Goal: Task Accomplishment & Management: Use online tool/utility

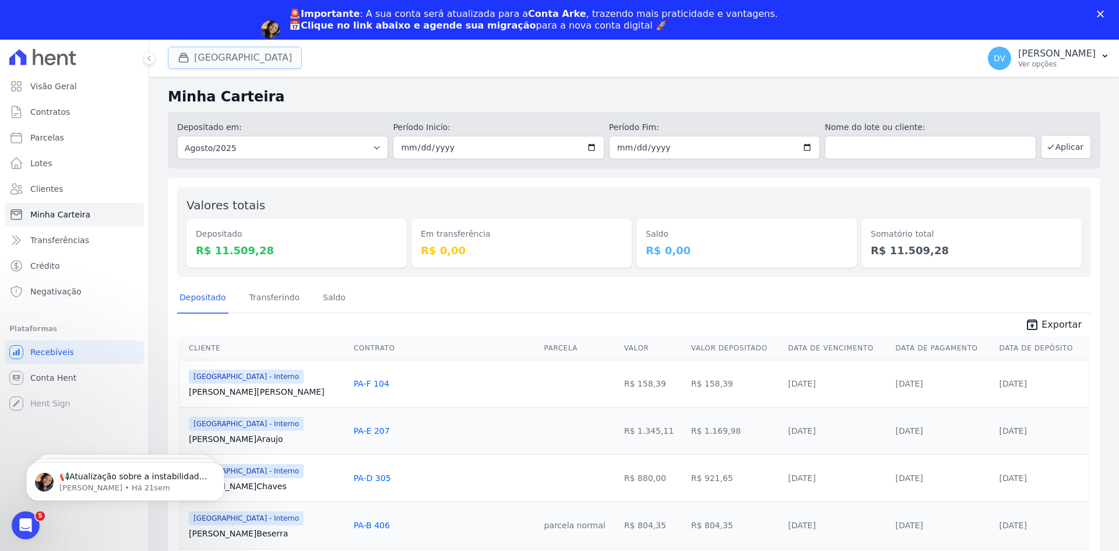
click at [227, 55] on button "[GEOGRAPHIC_DATA]" at bounding box center [235, 58] width 134 height 22
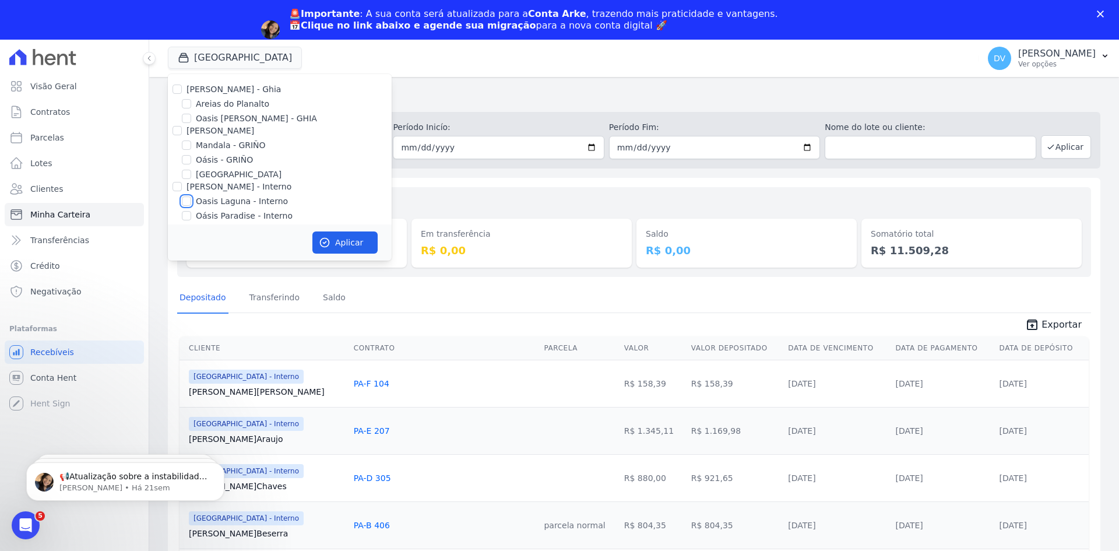
click at [187, 201] on input "Oasis Laguna - Interno" at bounding box center [186, 200] width 9 height 9
checkbox input "true"
click at [185, 172] on input "[GEOGRAPHIC_DATA] - Interno" at bounding box center [186, 171] width 9 height 9
checkbox input "false"
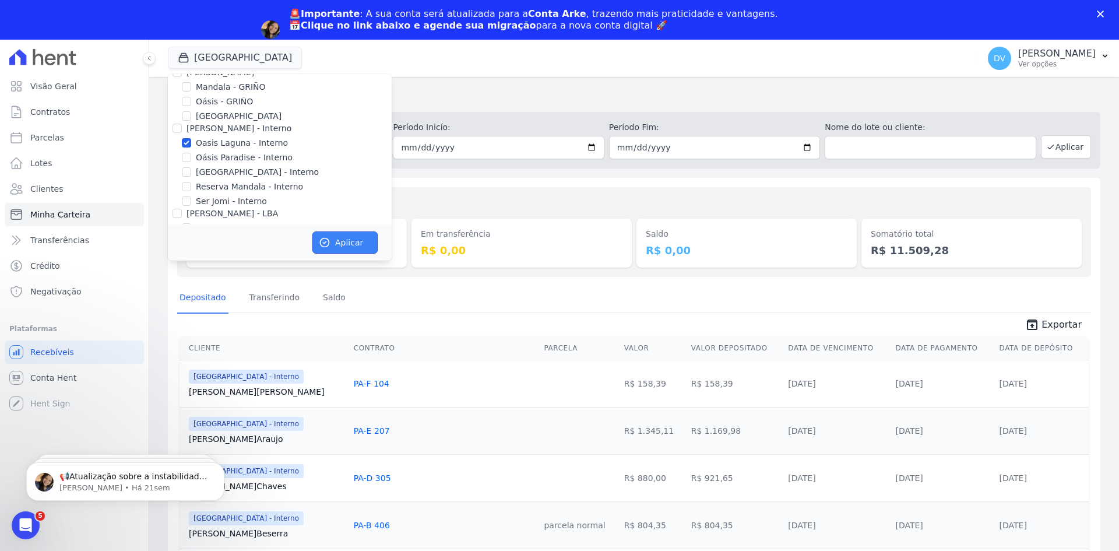
click at [341, 242] on button "Aplicar" at bounding box center [344, 242] width 65 height 22
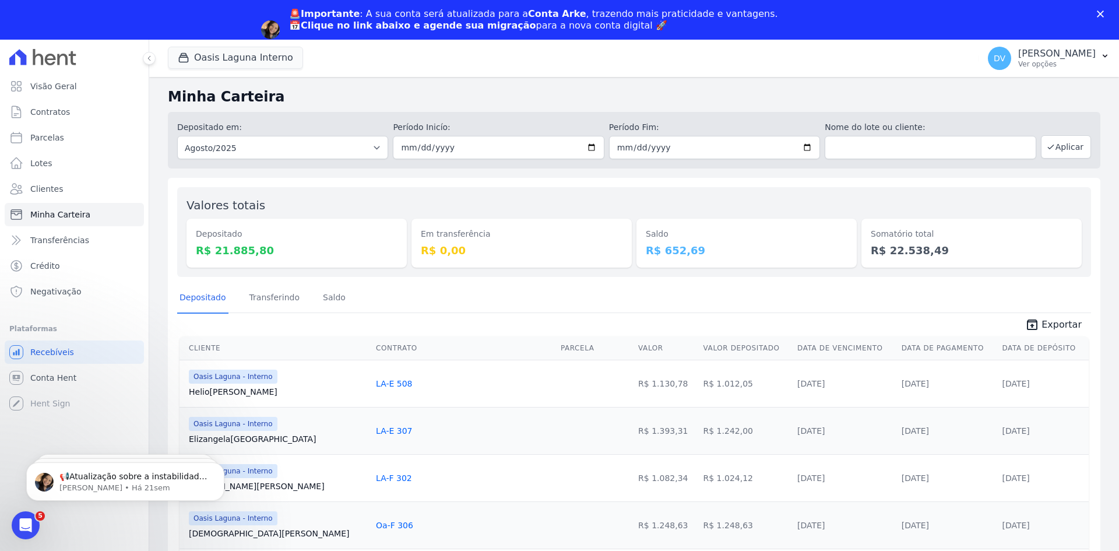
scroll to position [0, 0]
click at [212, 55] on button "Oasis Laguna Interno" at bounding box center [235, 58] width 135 height 22
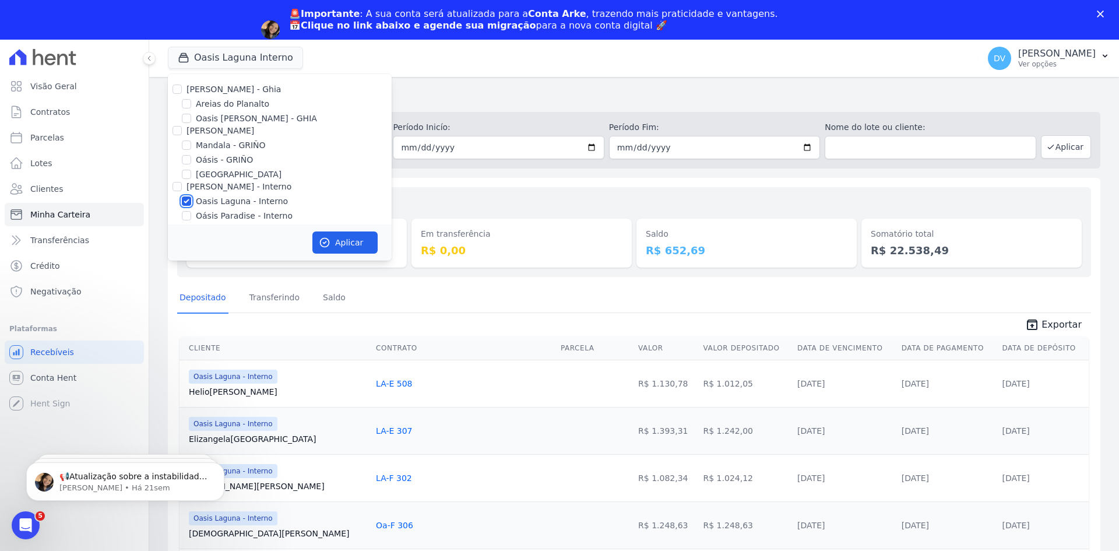
click at [185, 201] on input "Oasis Laguna - Interno" at bounding box center [186, 200] width 9 height 9
checkbox input "false"
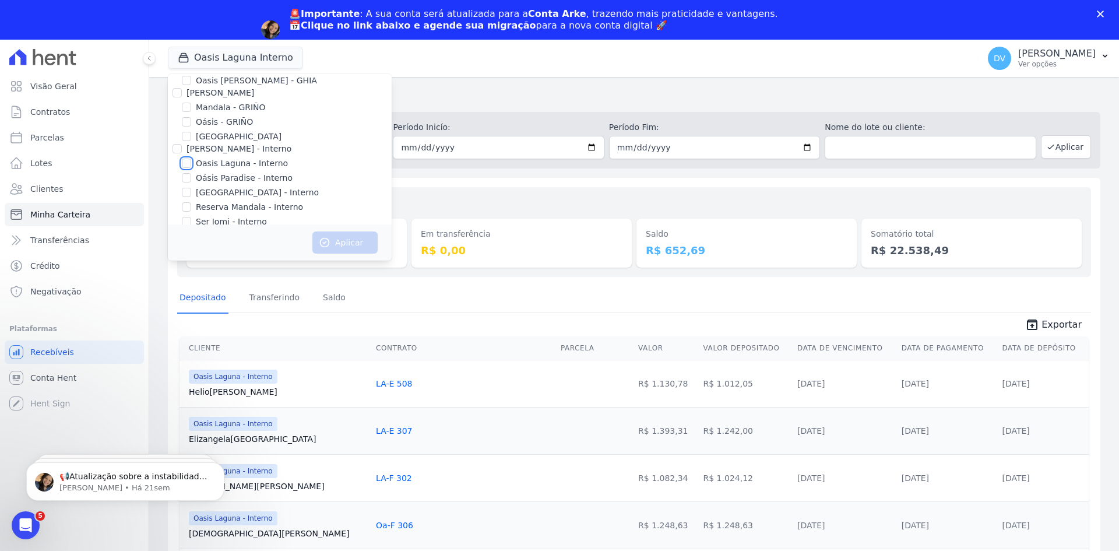
scroll to position [58, 0]
click at [186, 172] on input "[GEOGRAPHIC_DATA] - Interno" at bounding box center [186, 171] width 9 height 9
checkbox input "true"
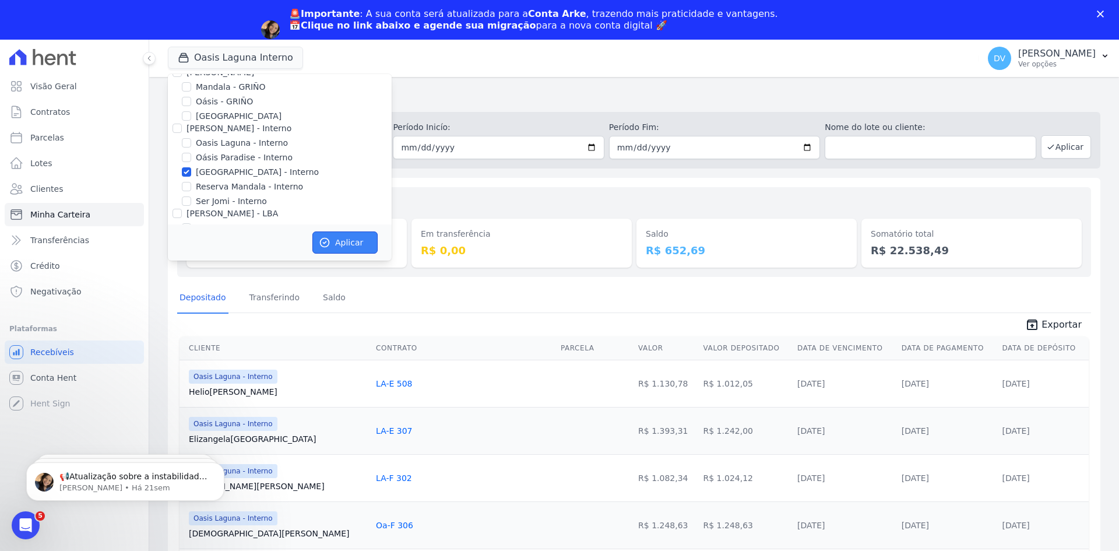
click at [346, 240] on button "Aplicar" at bounding box center [344, 242] width 65 height 22
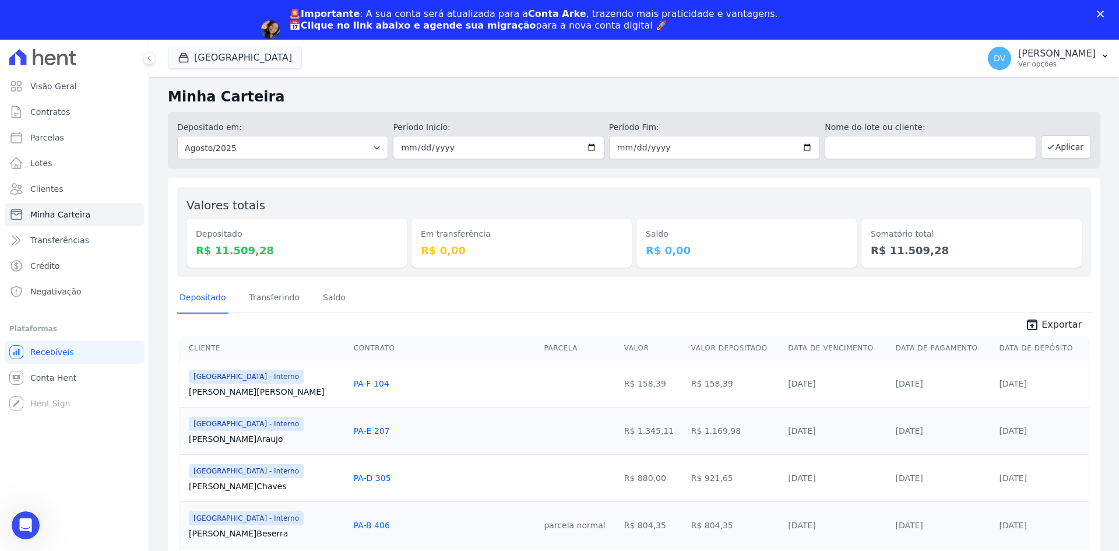
scroll to position [0, 0]
click at [228, 51] on button "[GEOGRAPHIC_DATA]" at bounding box center [235, 58] width 134 height 22
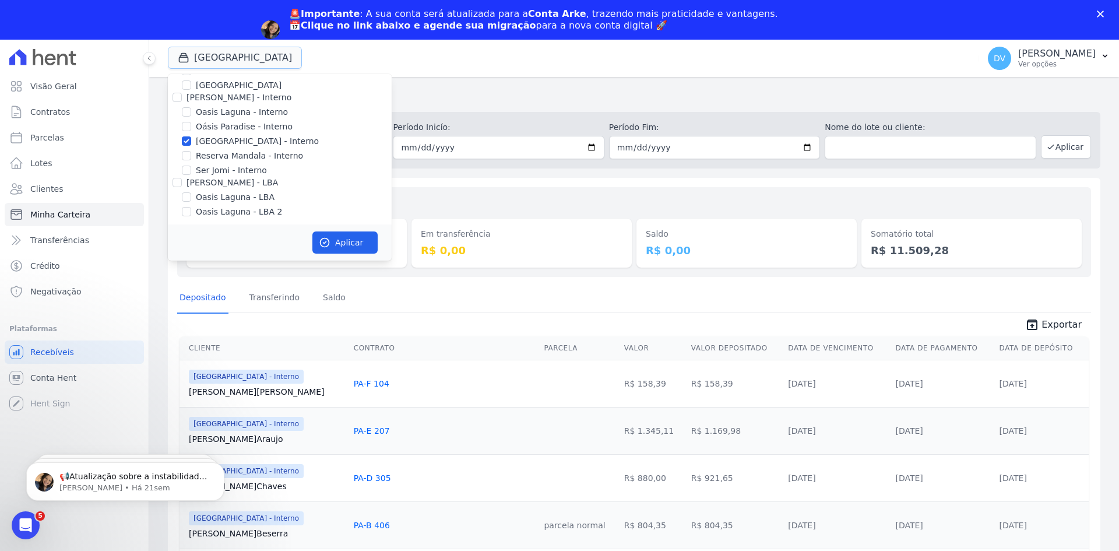
scroll to position [92, 0]
click at [185, 136] on input "[GEOGRAPHIC_DATA] - Interno" at bounding box center [186, 137] width 9 height 9
checkbox input "false"
click at [184, 153] on input "Reserva Mandala - Interno" at bounding box center [186, 152] width 9 height 9
checkbox input "true"
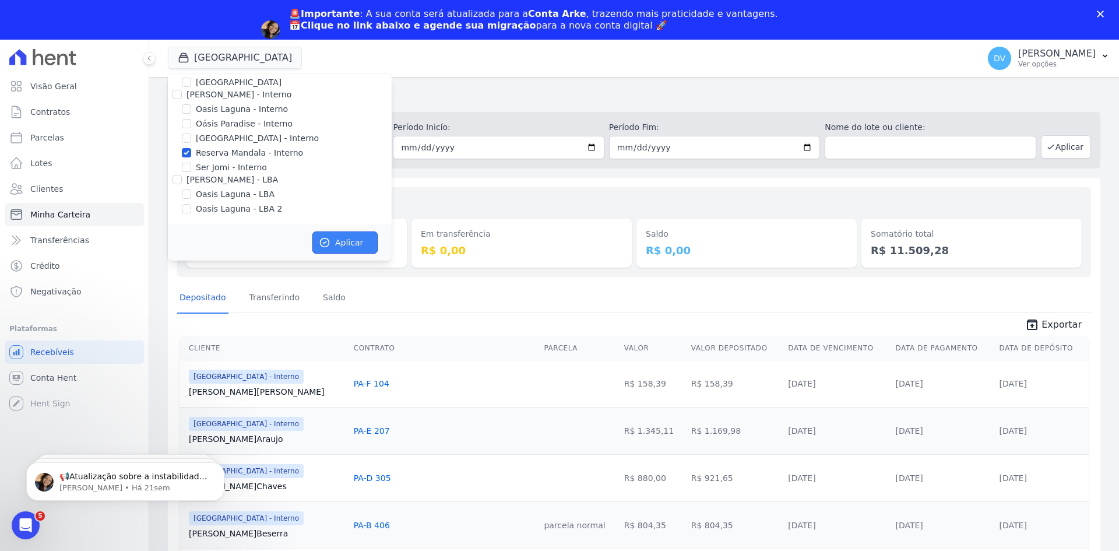
click at [342, 245] on button "Aplicar" at bounding box center [344, 242] width 65 height 22
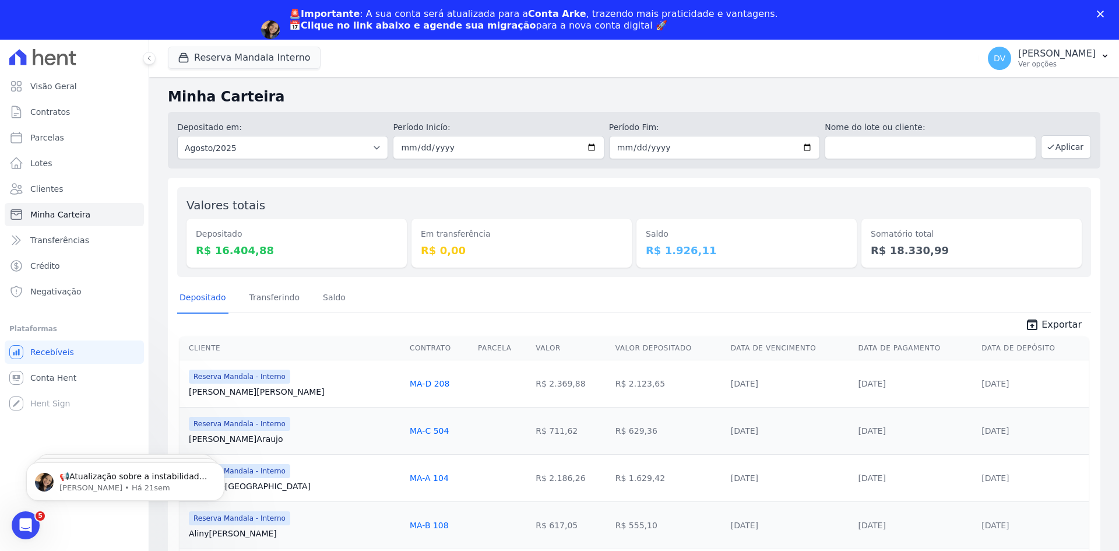
scroll to position [0, 0]
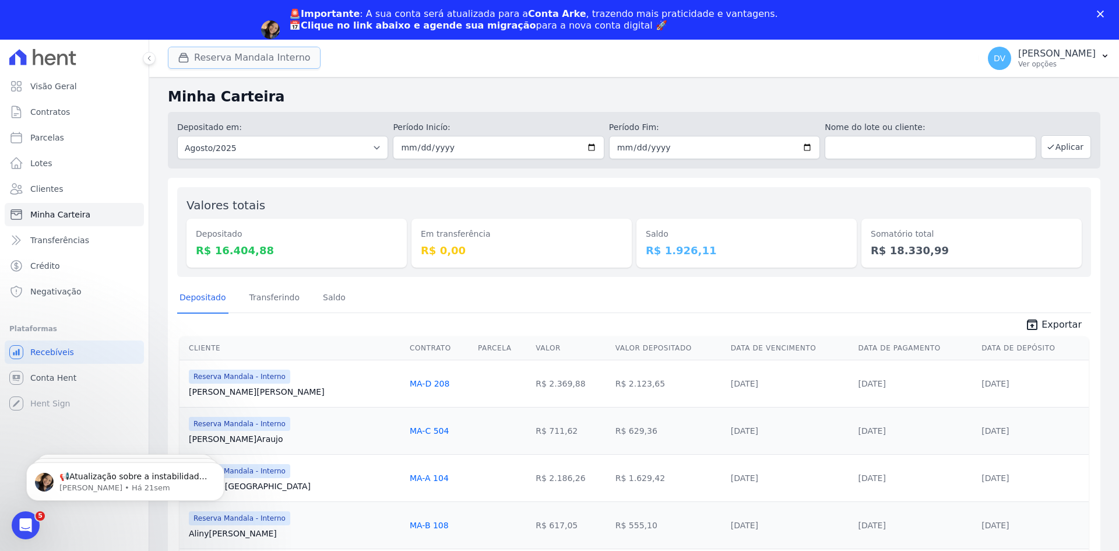
click at [209, 59] on button "Reserva Mandala Interno" at bounding box center [244, 58] width 153 height 22
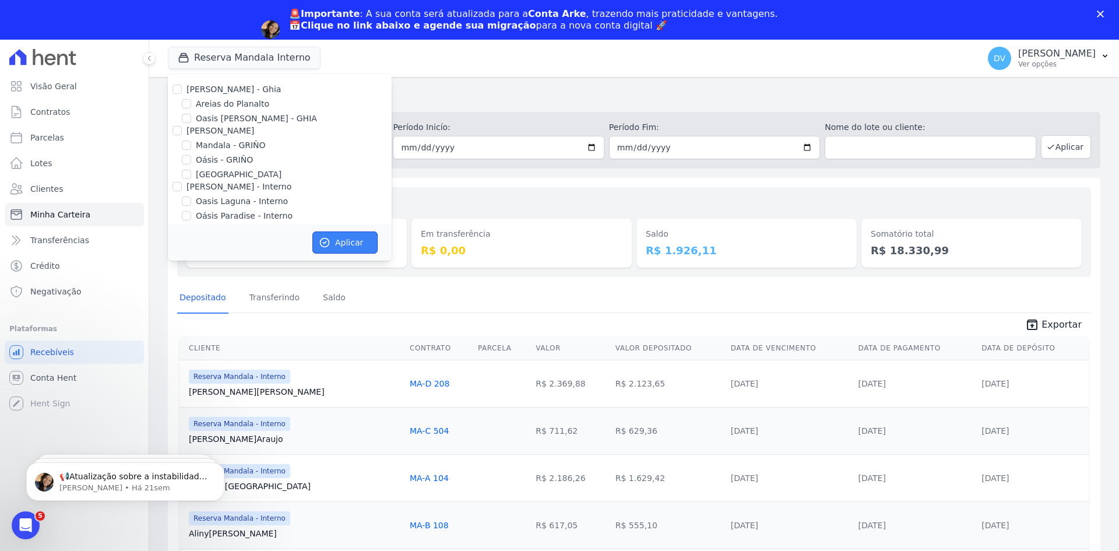
click at [346, 244] on button "Aplicar" at bounding box center [344, 242] width 65 height 22
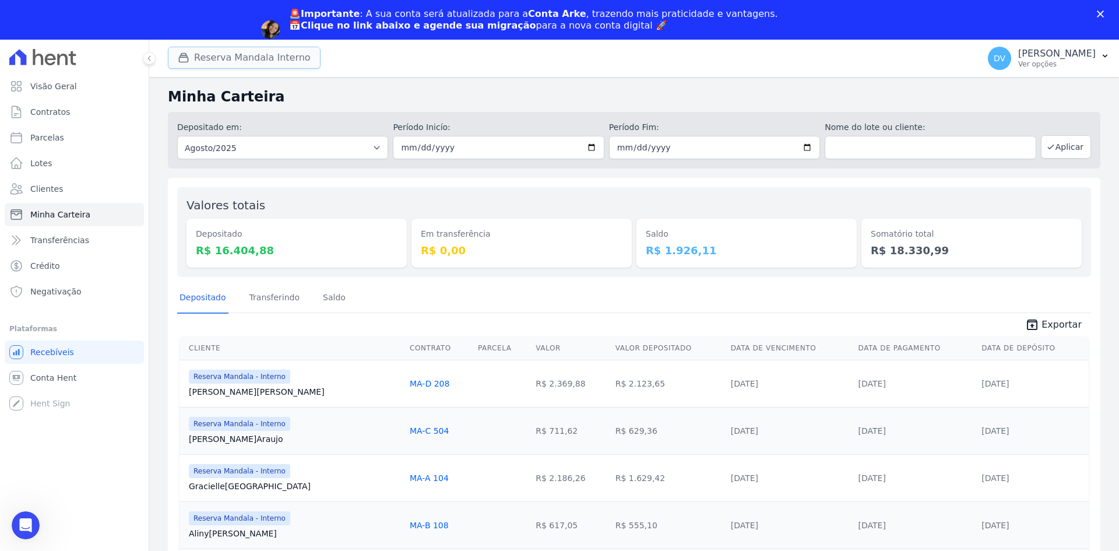
click at [256, 53] on button "Reserva Mandala Interno" at bounding box center [244, 58] width 153 height 22
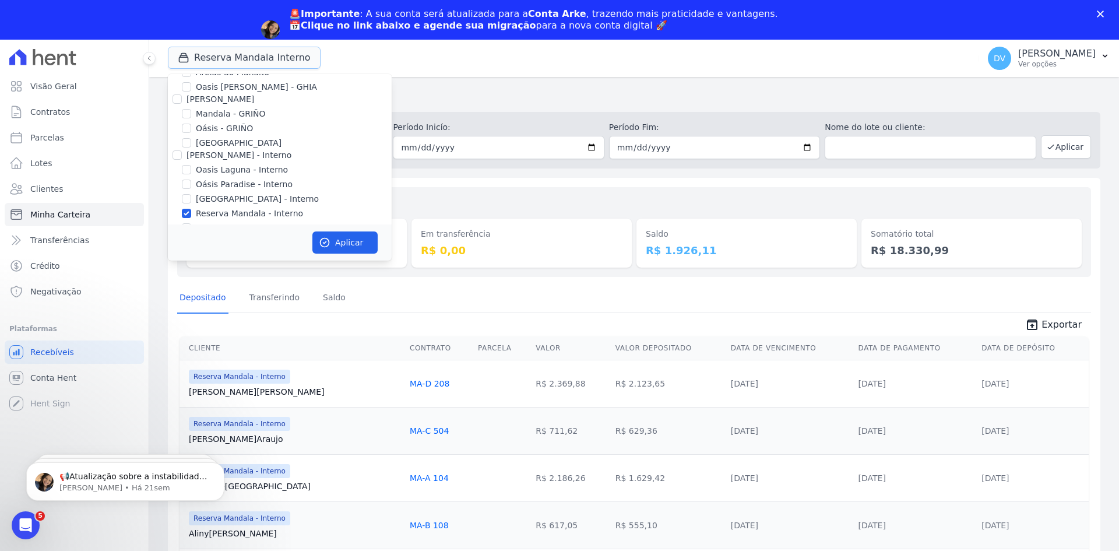
scroll to position [58, 0]
click at [187, 182] on input "Reserva Mandala - Interno" at bounding box center [186, 186] width 9 height 9
checkbox input "false"
drag, startPoint x: 184, startPoint y: 142, endPoint x: 212, endPoint y: 151, distance: 29.3
click at [184, 142] on input "Oasis Laguna - Interno" at bounding box center [186, 142] width 9 height 9
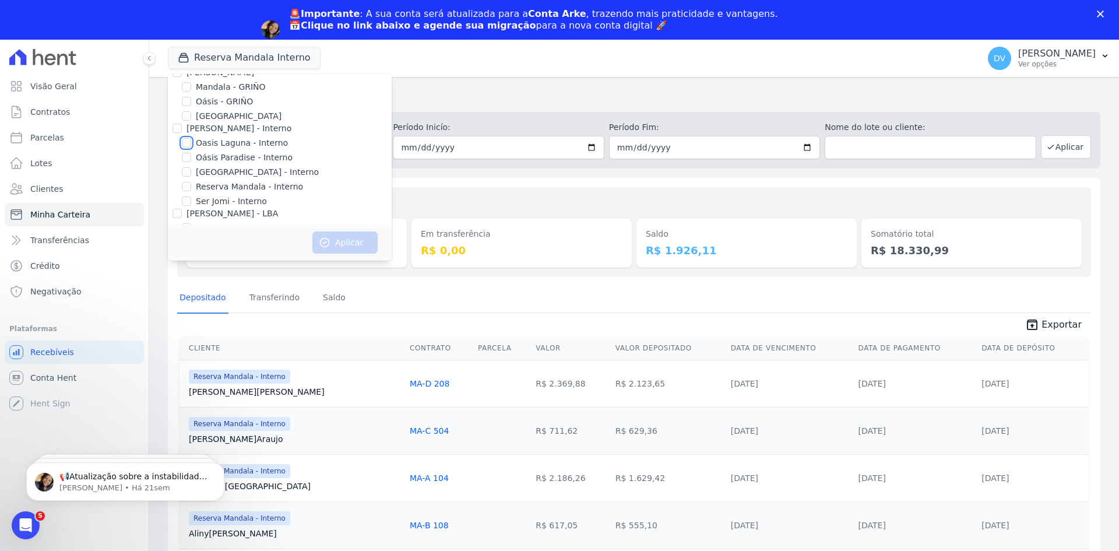
checkbox input "true"
click at [345, 245] on button "Aplicar" at bounding box center [344, 242] width 65 height 22
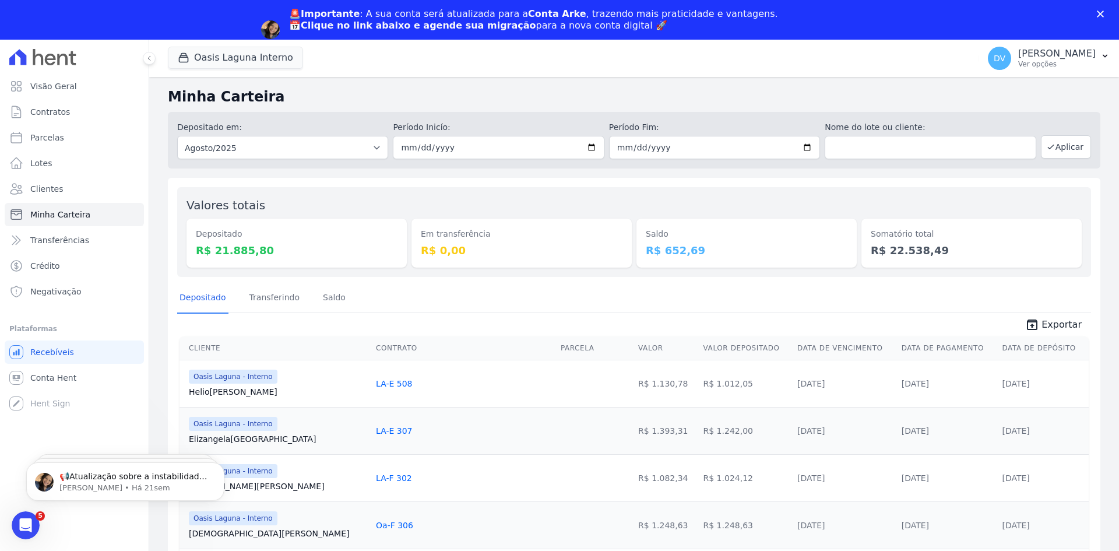
scroll to position [0, 0]
